Goal: Transaction & Acquisition: Purchase product/service

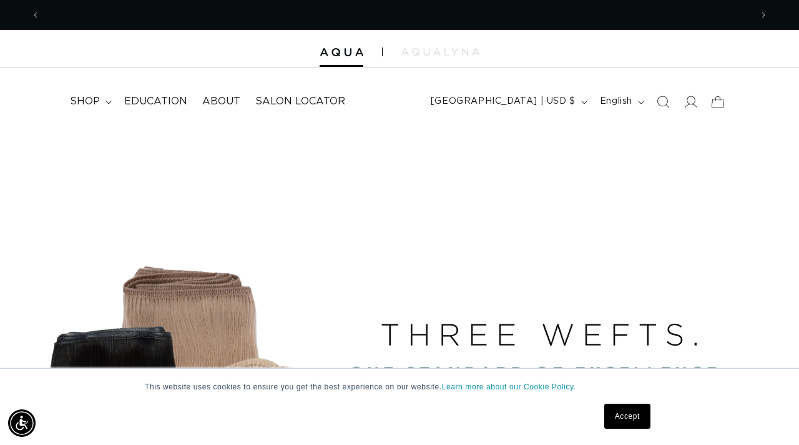
scroll to position [0, 711]
click at [613, 415] on link "Accept" at bounding box center [628, 415] width 46 height 25
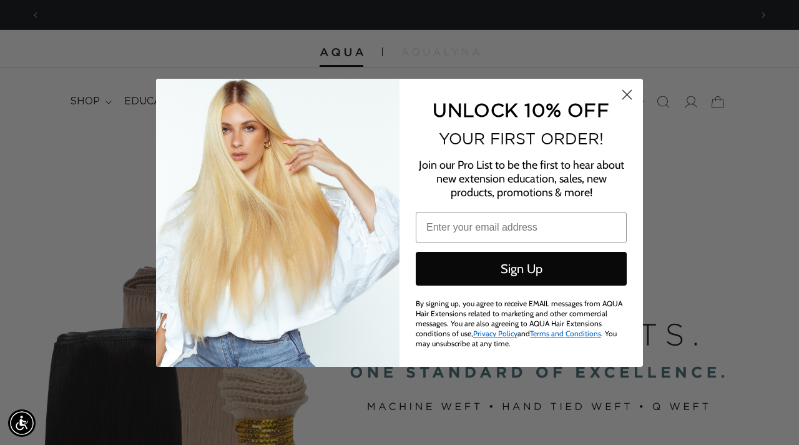
scroll to position [0, 0]
click at [626, 100] on circle "Close dialog" at bounding box center [627, 94] width 21 height 21
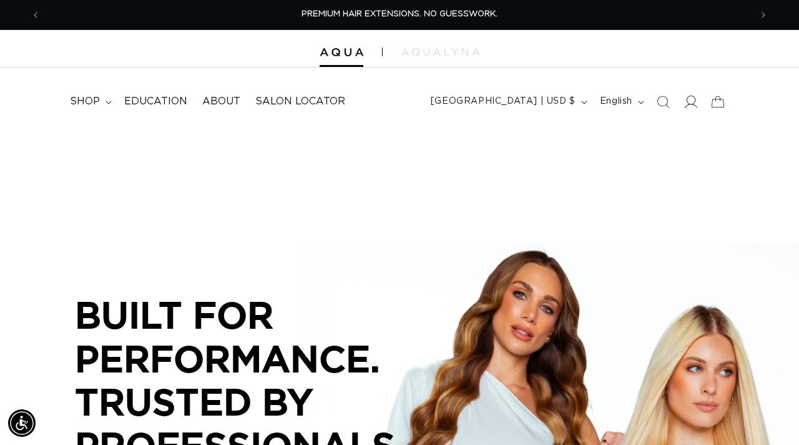
click at [695, 104] on icon at bounding box center [690, 101] width 13 height 13
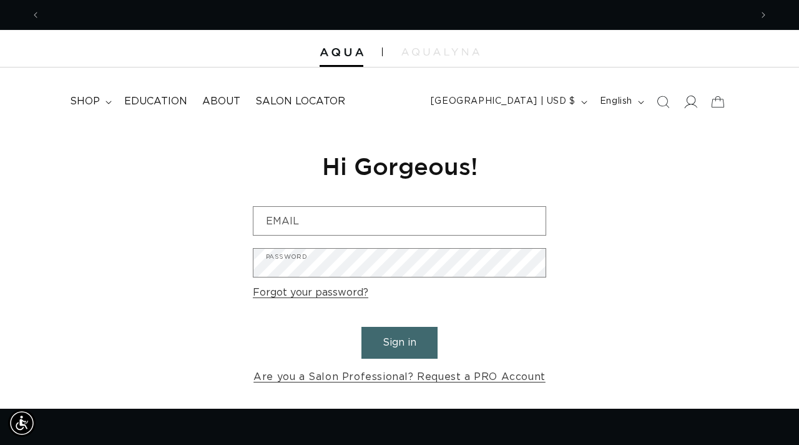
scroll to position [0, 1421]
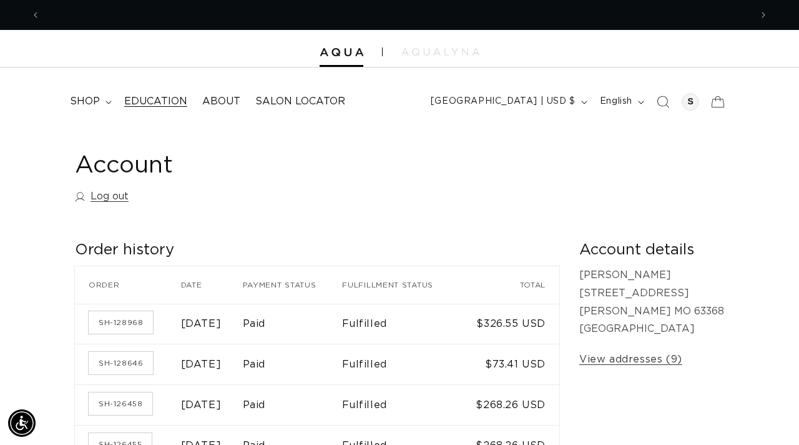
scroll to position [0, 711]
click at [101, 100] on summary "shop" at bounding box center [89, 101] width 54 height 28
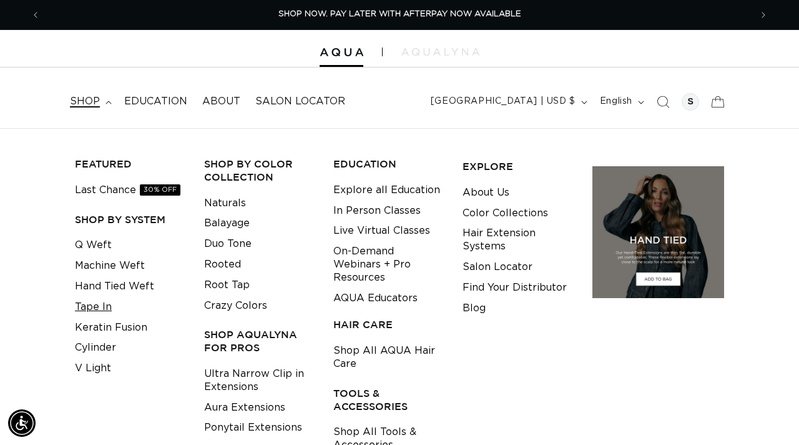
click at [99, 305] on link "Tape In" at bounding box center [93, 307] width 37 height 21
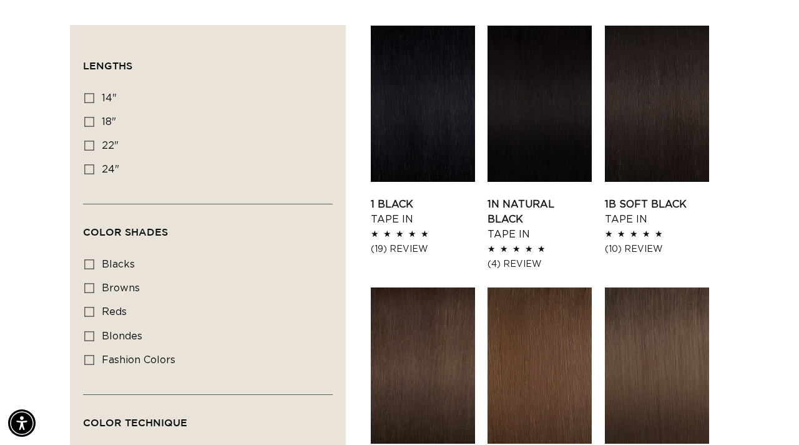
scroll to position [425, 0]
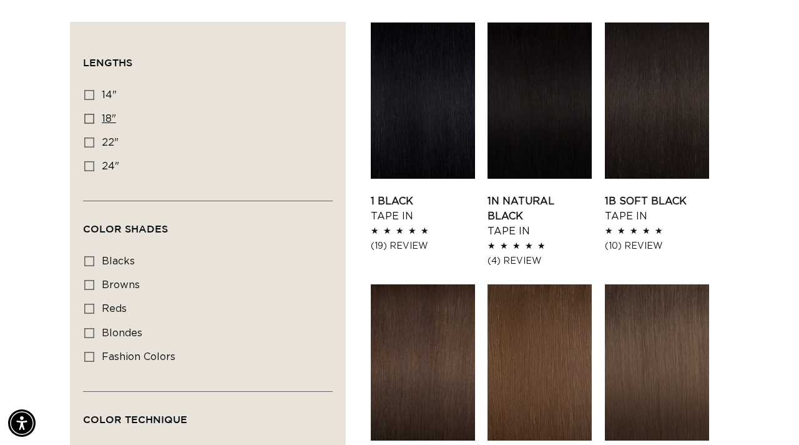
click at [94, 117] on label "18" 18" (49 products)" at bounding box center [204, 119] width 240 height 24
click at [94, 117] on input "18" 18" (49 products)" at bounding box center [89, 119] width 10 height 10
checkbox input "true"
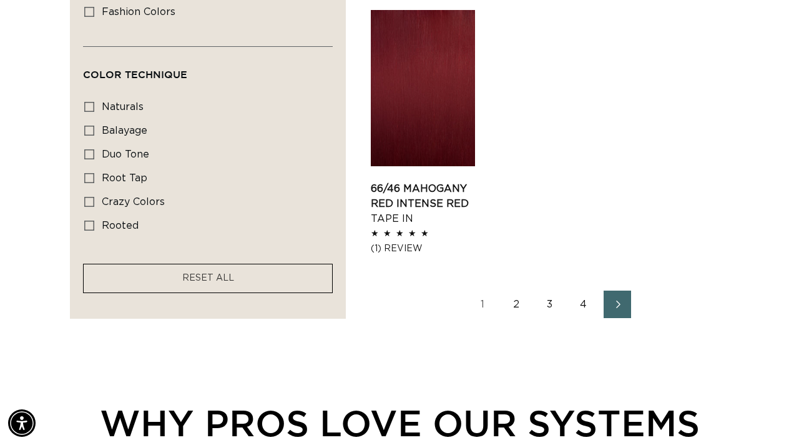
scroll to position [0, 711]
click at [512, 290] on link "2" at bounding box center [516, 303] width 27 height 27
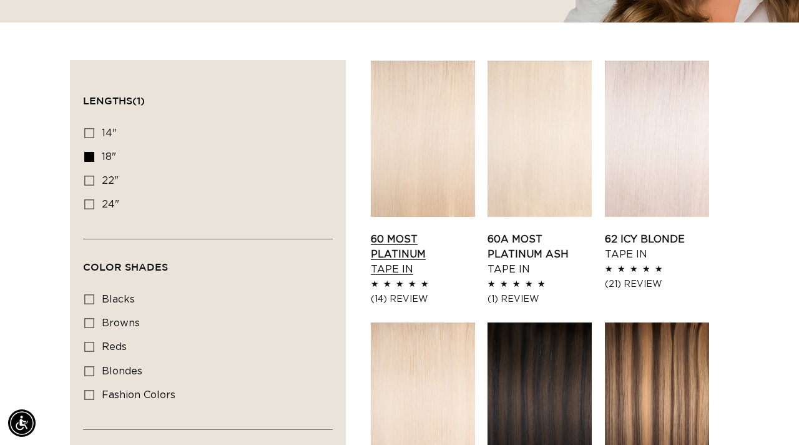
scroll to position [0, 711]
click at [385, 277] on link "60 Most Platinum Tape In" at bounding box center [423, 254] width 104 height 45
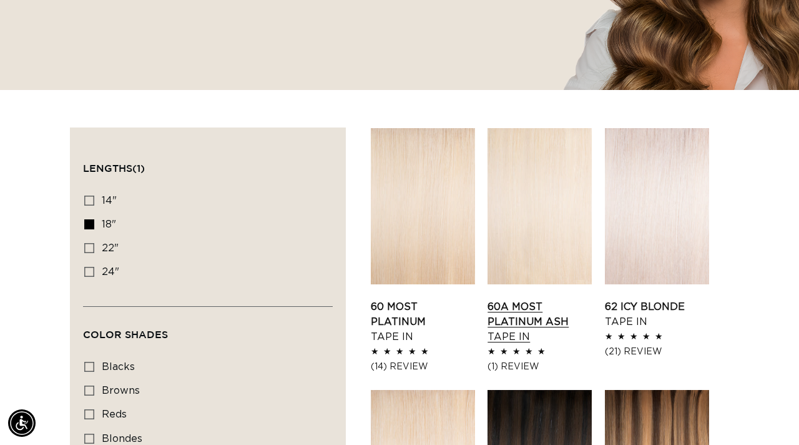
scroll to position [317, 0]
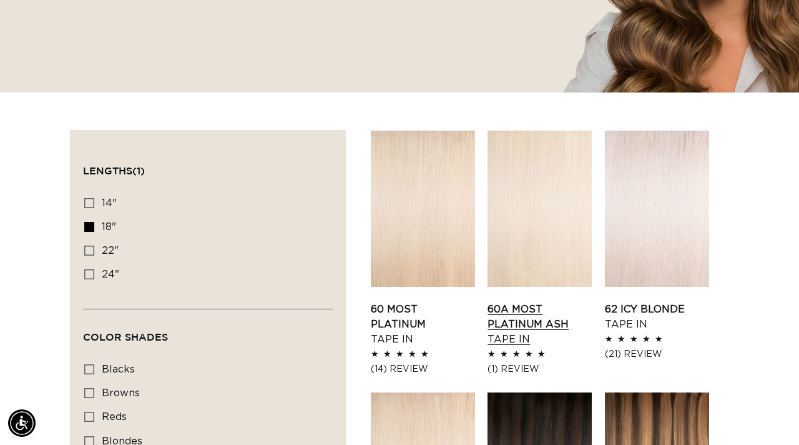
click at [541, 302] on link "60A Most Platinum Ash Tape In" at bounding box center [540, 324] width 104 height 45
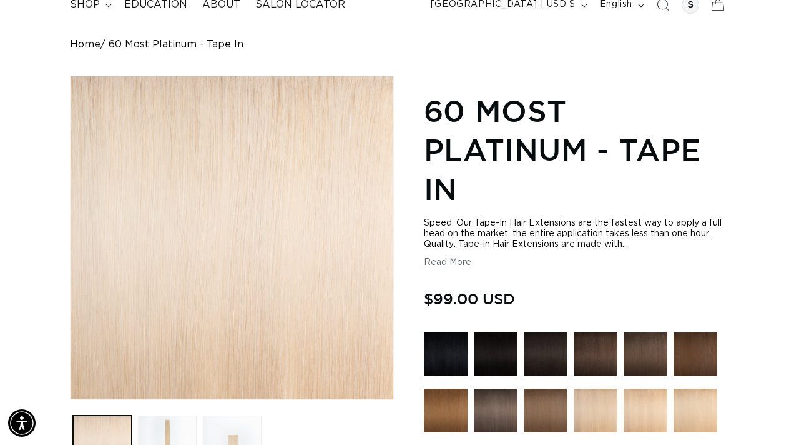
scroll to position [0, 1421]
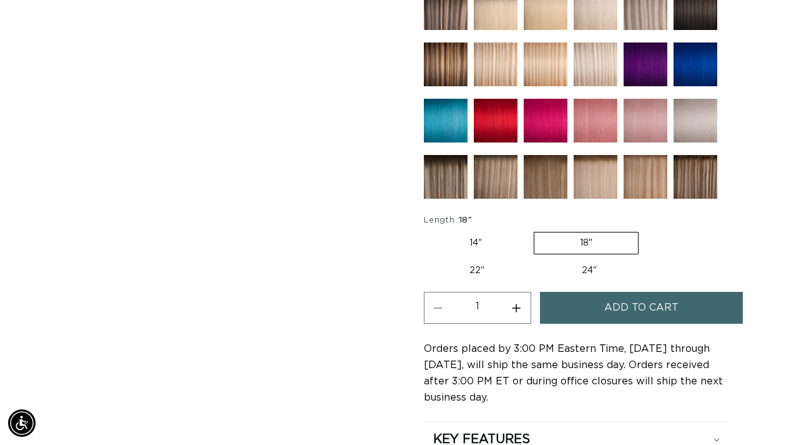
scroll to position [0, 1421]
click at [515, 310] on button "Increase quantity for 60A Most Platinum Ash - Tape In" at bounding box center [517, 308] width 28 height 32
type input "2"
click at [574, 303] on button "Add to cart" at bounding box center [641, 308] width 203 height 32
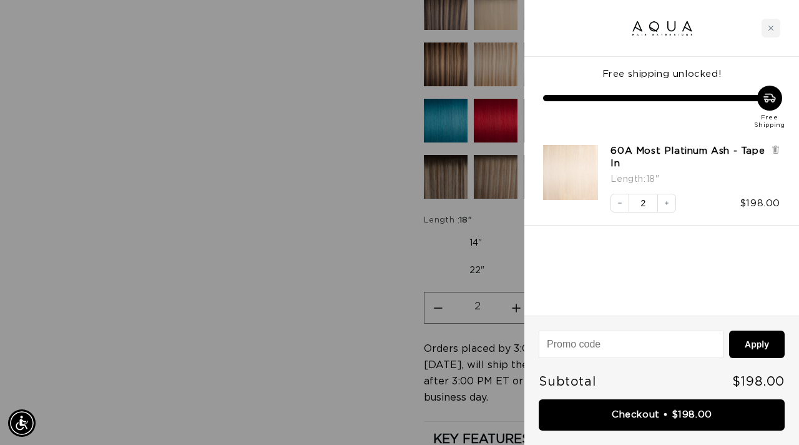
scroll to position [0, 0]
